Goal: Communication & Community: Share content

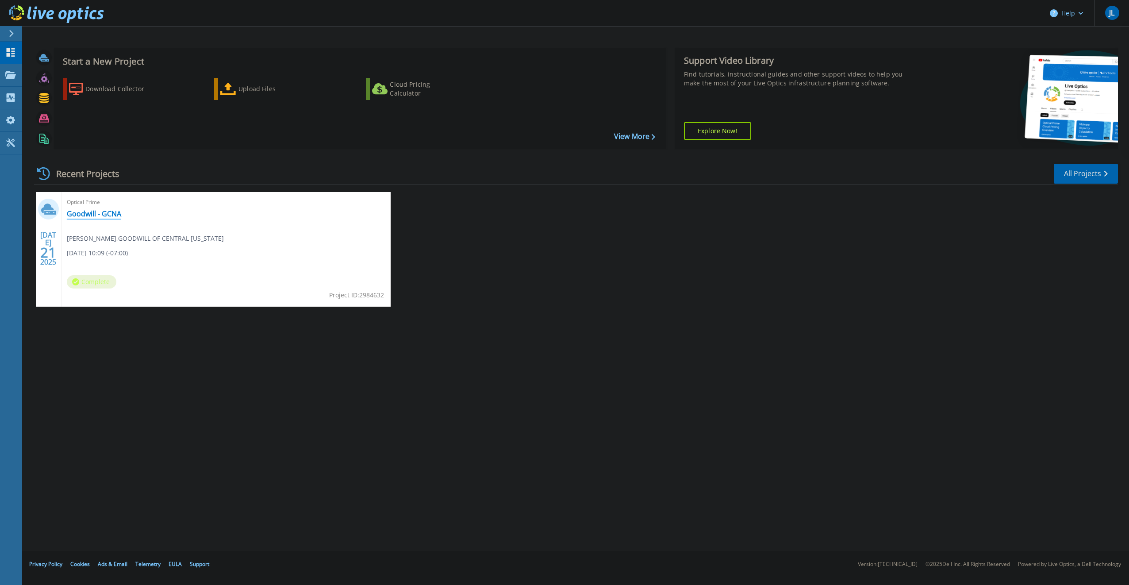
click at [100, 211] on link "Goodwill - GCNA" at bounding box center [94, 213] width 54 height 9
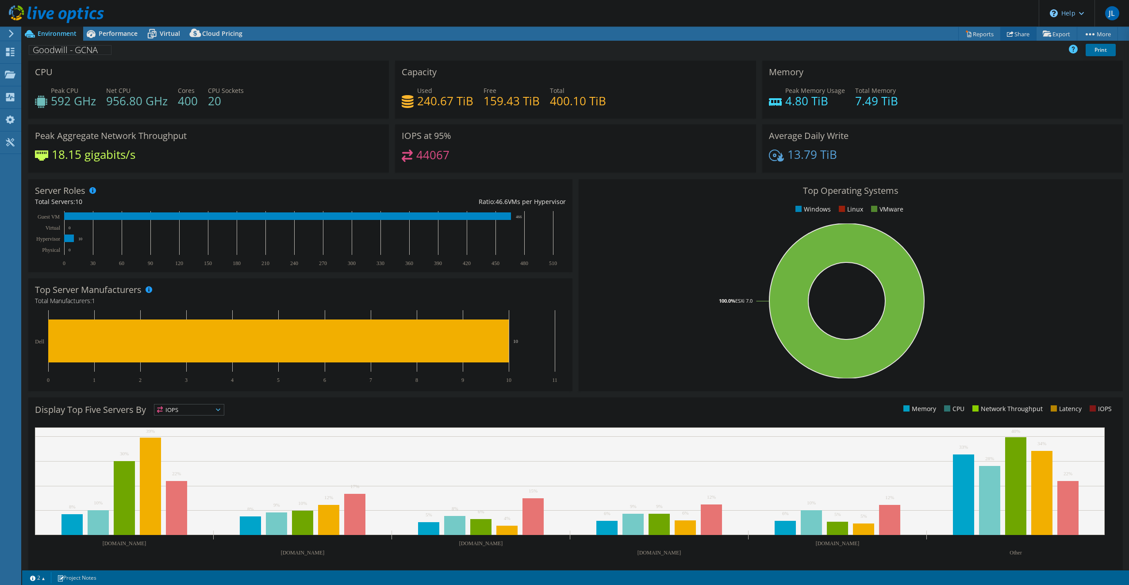
select select "USWest"
select select "USD"
click at [1007, 37] on icon at bounding box center [1010, 34] width 7 height 7
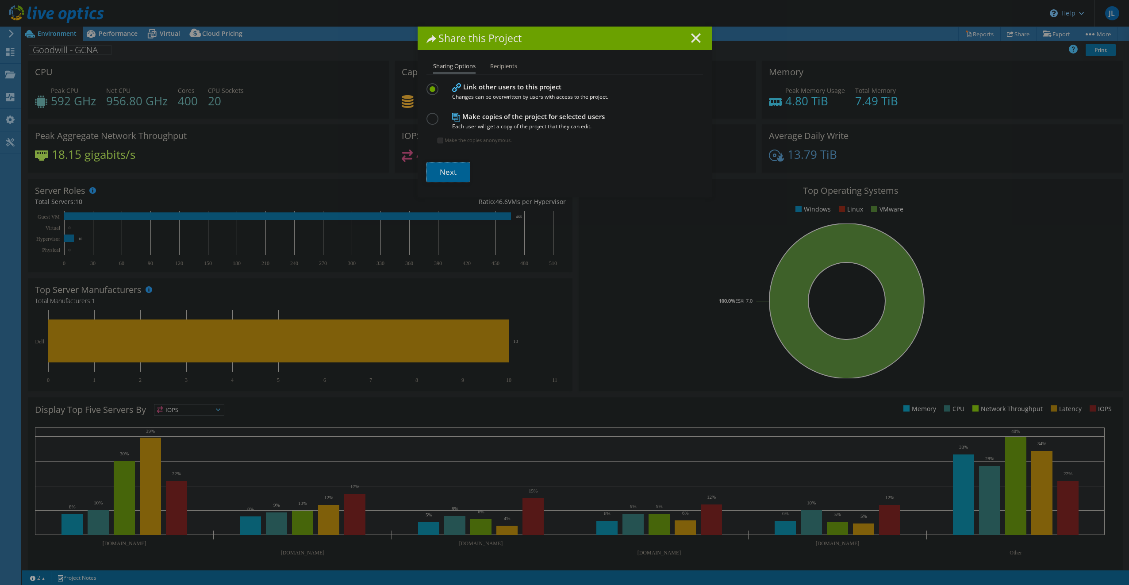
click at [435, 180] on link "Next" at bounding box center [447, 171] width 43 height 19
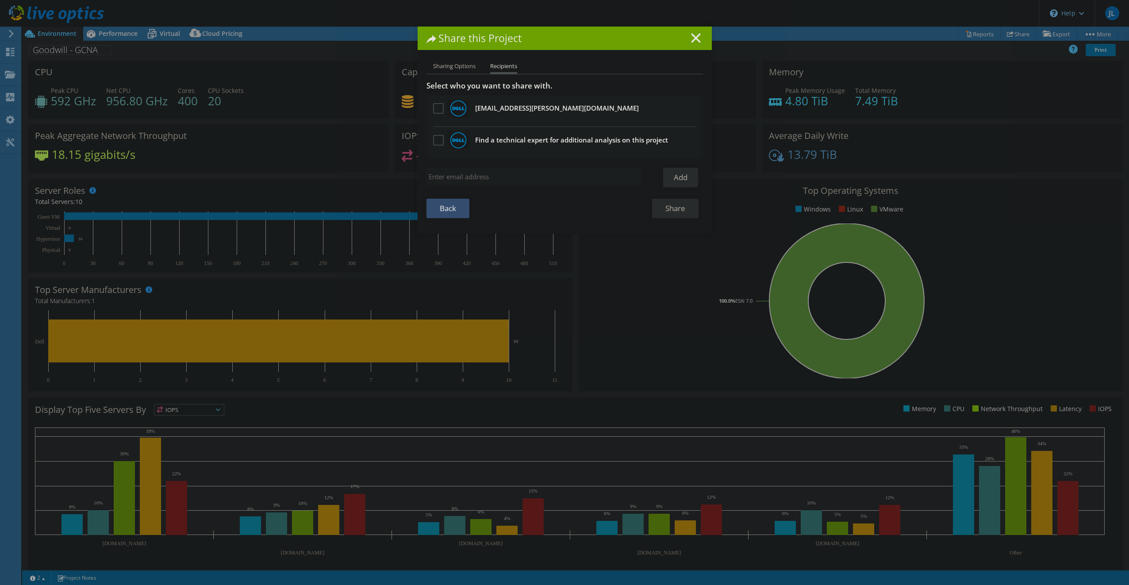
drag, startPoint x: 507, startPoint y: 172, endPoint x: 536, endPoint y: 177, distance: 29.5
click at [507, 172] on input "search" at bounding box center [533, 177] width 215 height 18
paste input "trabe@sentinel.com"
type input "trabe@sentinel.com"
click at [676, 178] on link "Add" at bounding box center [680, 177] width 35 height 19
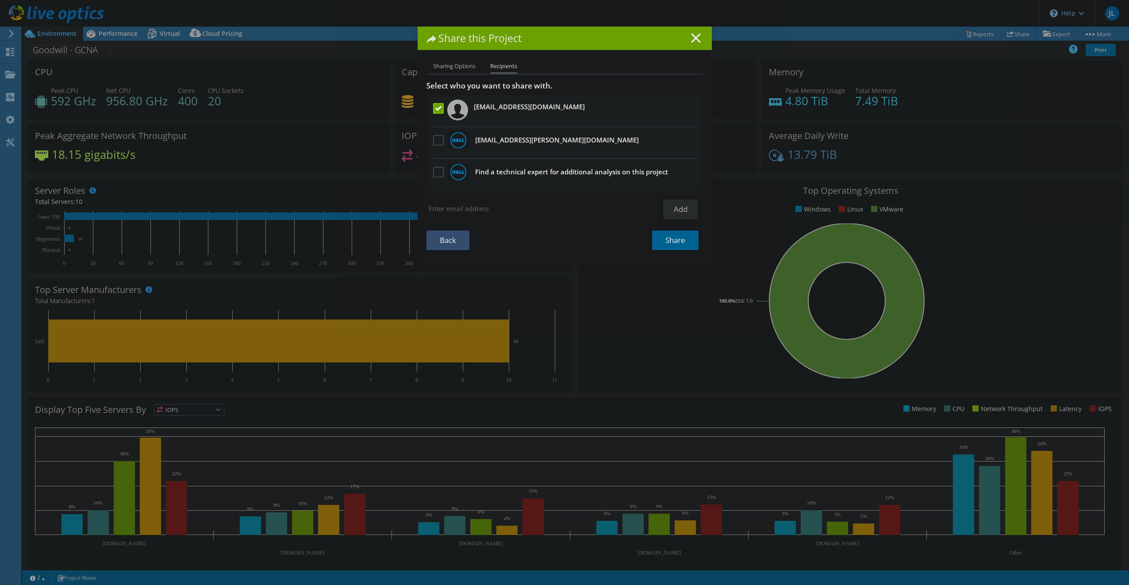
click at [679, 242] on link "Share" at bounding box center [675, 239] width 46 height 19
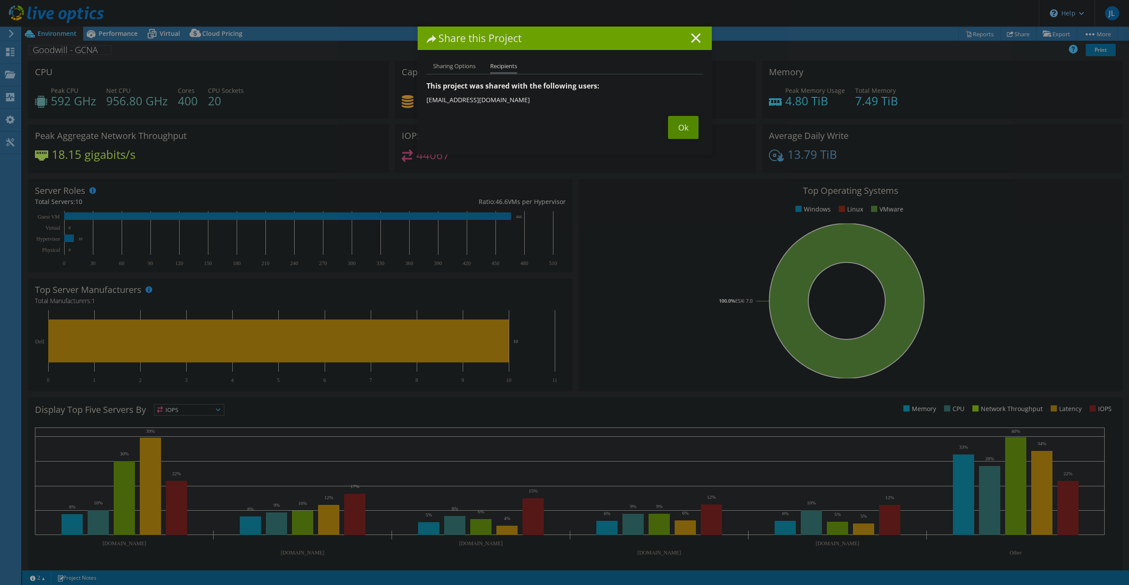
click at [673, 127] on link "Ok" at bounding box center [683, 127] width 31 height 23
